Goal: Information Seeking & Learning: Learn about a topic

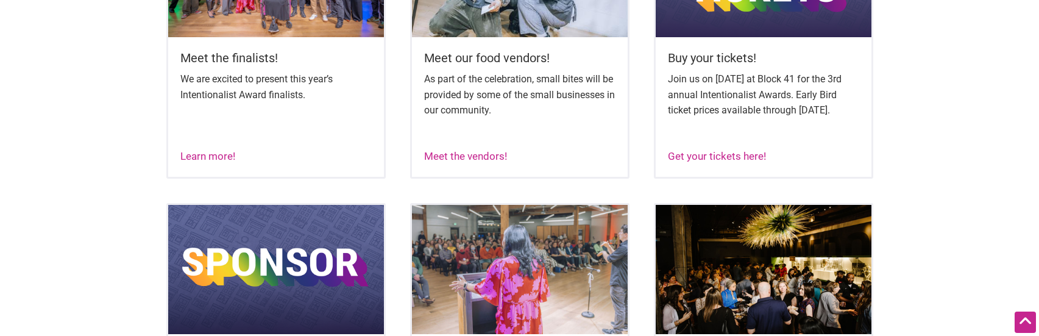
scroll to position [548, 0]
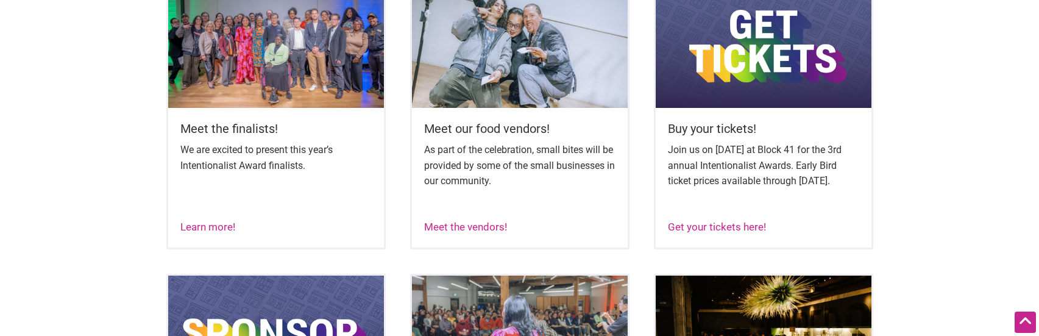
click at [295, 75] on img at bounding box center [276, 43] width 216 height 129
click at [232, 70] on img at bounding box center [276, 43] width 216 height 129
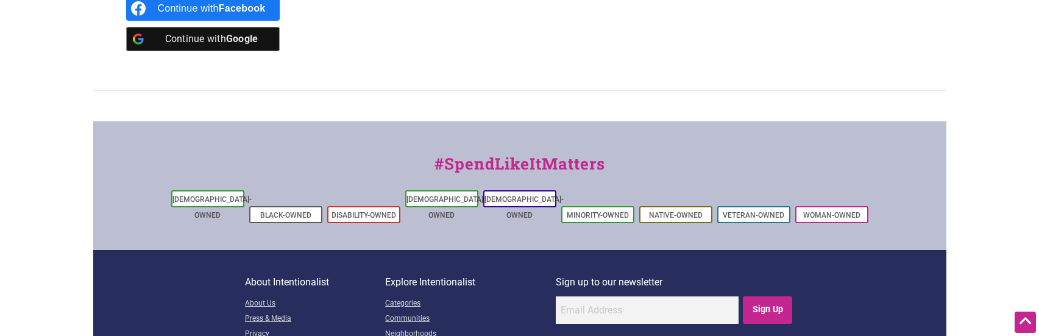
scroll to position [1353, 0]
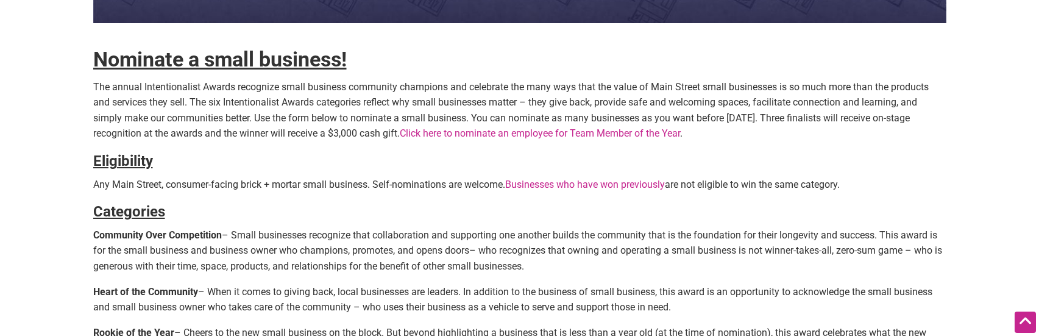
scroll to position [336, 0]
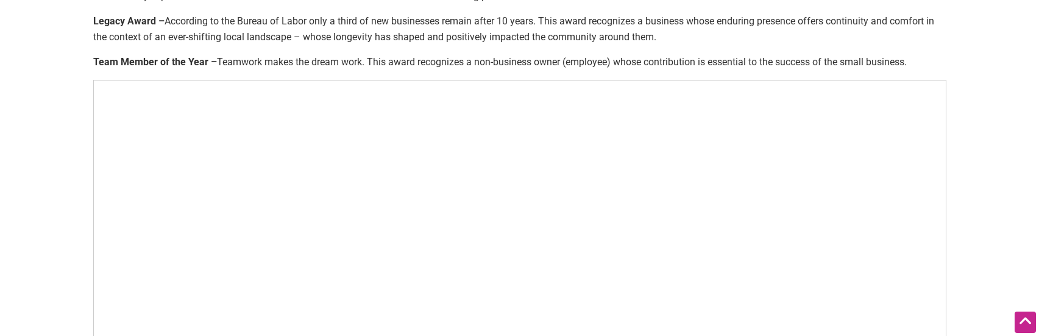
scroll to position [731, 0]
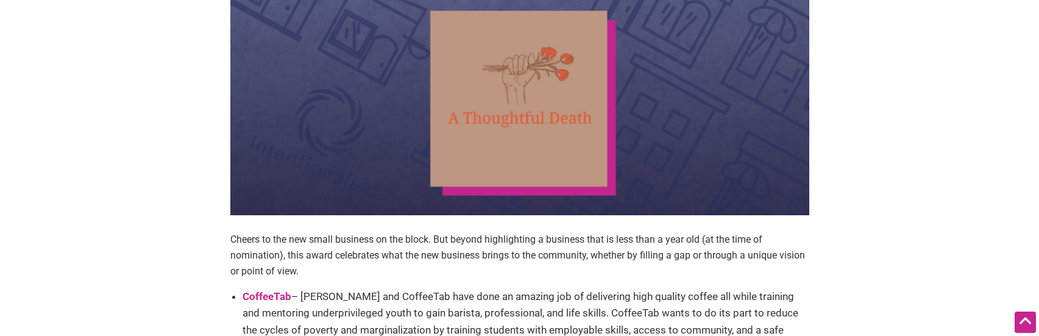
scroll to position [4326, 0]
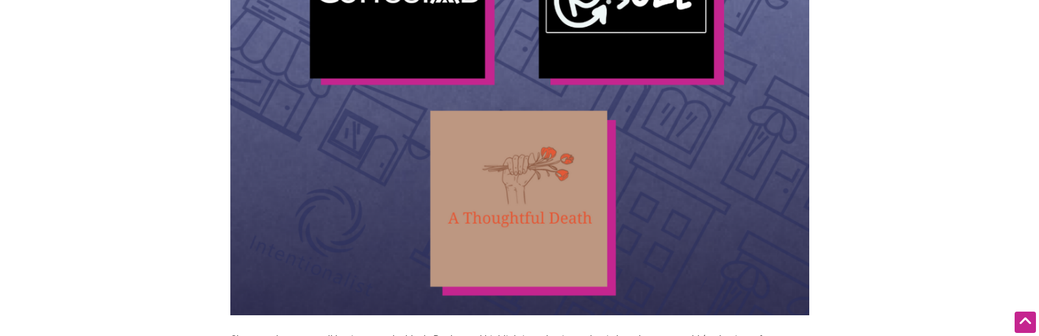
click at [500, 181] on img at bounding box center [519, 25] width 579 height 579
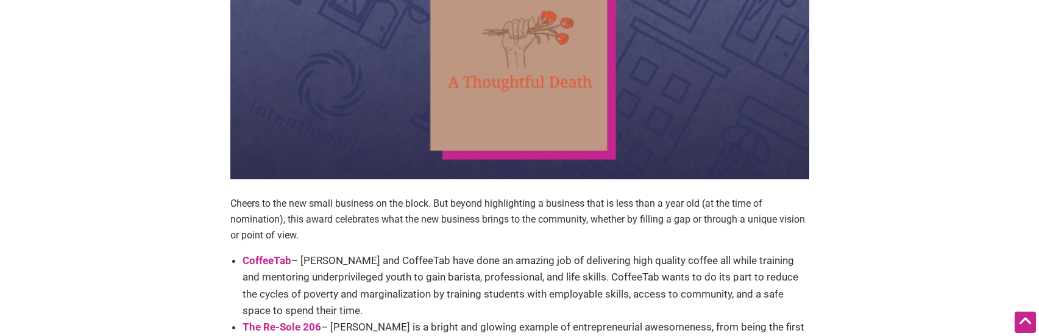
scroll to position [4570, 0]
